Goal: Check status: Check status

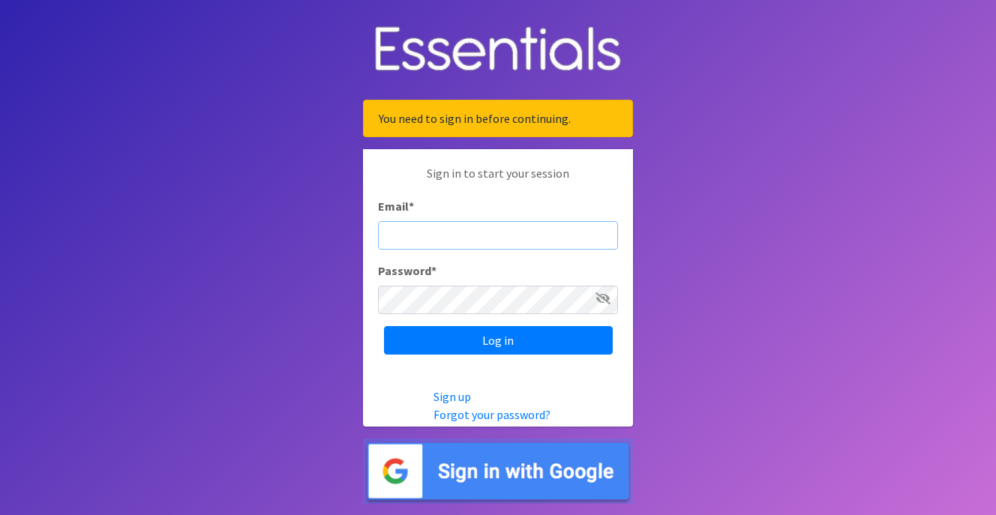
type input "[EMAIL_ADDRESS][DOMAIN_NAME]"
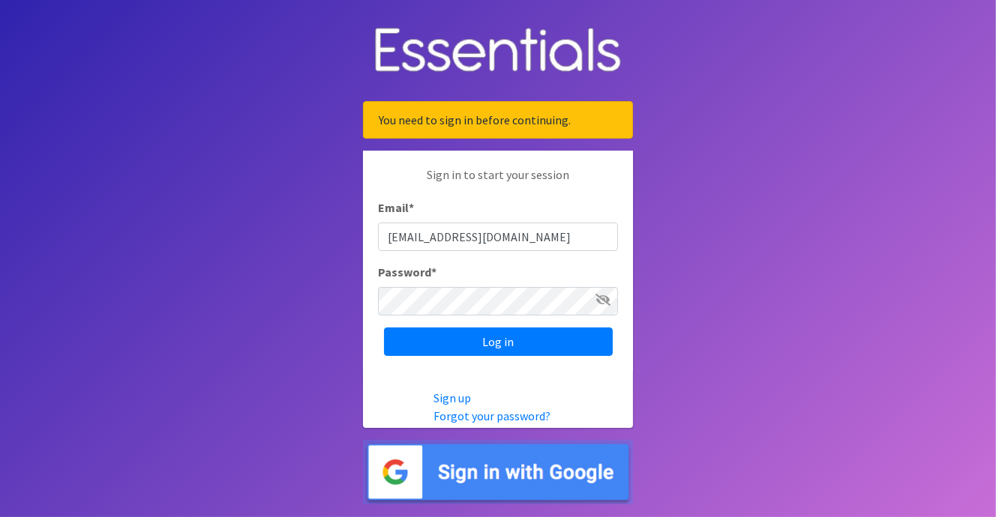
scroll to position [0, 208]
click at [826, 45] on body "You need to sign in before continuing. Sign in to start your session Email * [E…" at bounding box center [498, 258] width 996 height 517
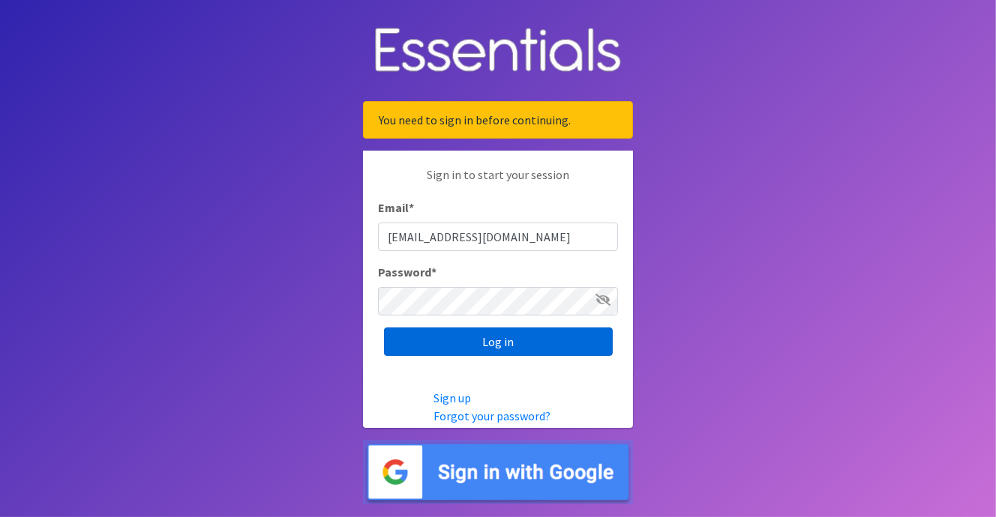
click at [488, 342] on input "Log in" at bounding box center [498, 342] width 229 height 28
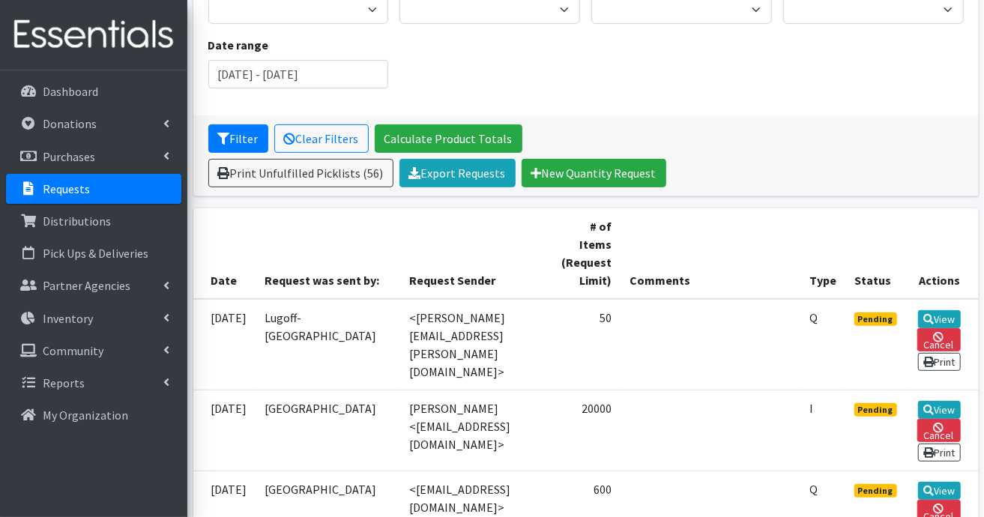
scroll to position [375, 0]
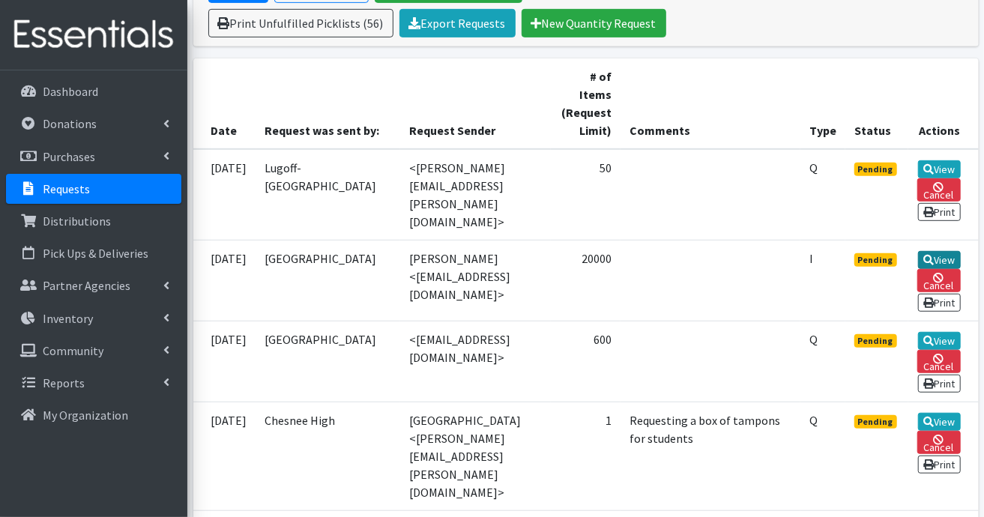
click at [938, 253] on link "View" at bounding box center [939, 260] width 43 height 18
